Goal: Task Accomplishment & Management: Manage account settings

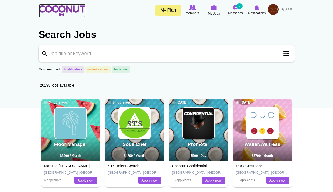
click at [75, 14] on img at bounding box center [62, 10] width 47 height 11
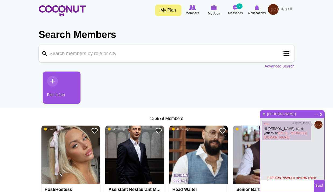
click at [79, 54] on input "Keyword" at bounding box center [167, 53] width 256 height 17
type input "alex"
click button "Search" at bounding box center [0, 0] width 0 height 0
click at [276, 52] on span at bounding box center [277, 53] width 11 height 11
type input "ahmed tarek"
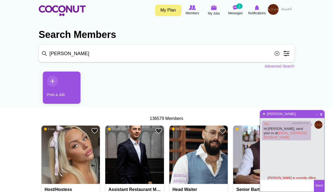
click button "Search" at bounding box center [0, 0] width 0 height 0
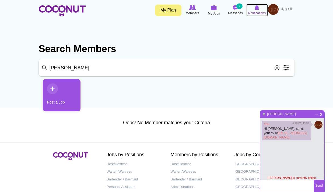
click at [262, 13] on span "Notifications" at bounding box center [256, 12] width 17 height 5
click at [274, 8] on img at bounding box center [273, 9] width 11 height 11
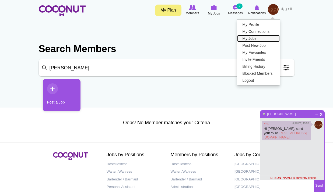
click at [247, 35] on link "My Jobs" at bounding box center [258, 38] width 43 height 7
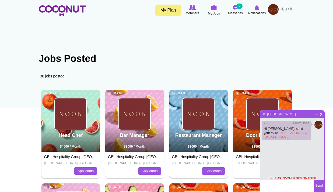
click at [270, 9] on img at bounding box center [273, 9] width 11 height 11
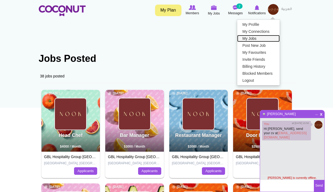
click at [256, 36] on link "My Jobs" at bounding box center [258, 38] width 43 height 7
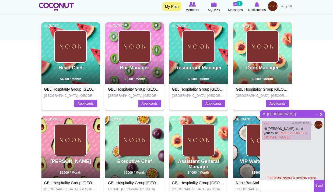
scroll to position [81, 0]
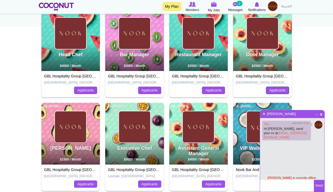
click at [279, 88] on link "Applicants" at bounding box center [277, 91] width 23 height 8
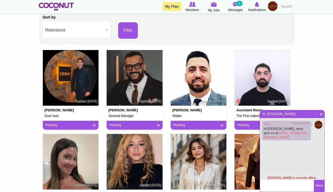
scroll to position [108, 0]
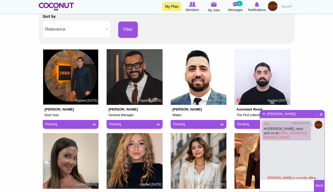
click at [79, 87] on img at bounding box center [71, 77] width 56 height 56
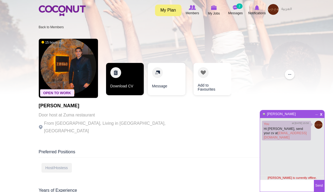
click at [134, 78] on link "Download CV" at bounding box center [125, 79] width 38 height 32
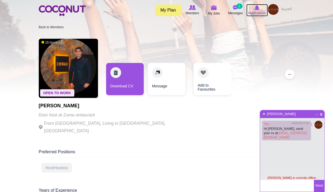
click at [259, 14] on span "Notifications" at bounding box center [256, 12] width 17 height 5
